Goal: Navigation & Orientation: Find specific page/section

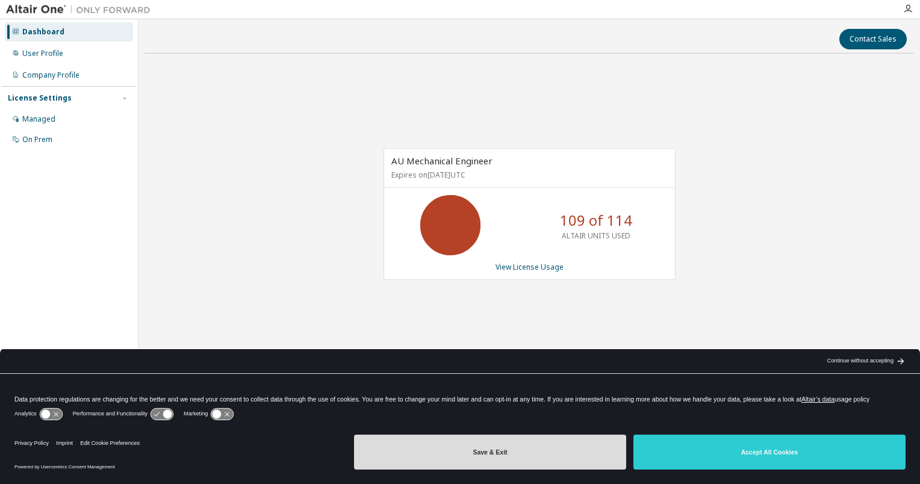
click at [586, 455] on button "Save & Exit" at bounding box center [490, 452] width 272 height 35
